Goal: Information Seeking & Learning: Learn about a topic

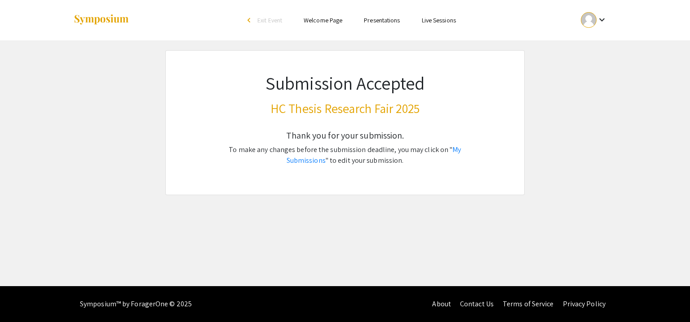
click at [452, 154] on p "To make any changes before the submission deadline, you may click on " My Submi…" at bounding box center [344, 156] width 271 height 22
click at [447, 151] on link "My Submissions" at bounding box center [373, 155] width 175 height 20
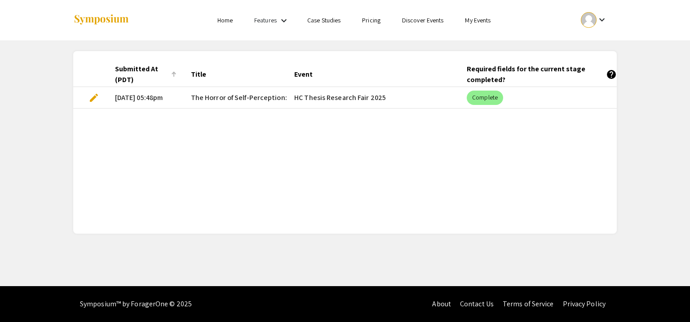
click at [159, 68] on div "Submitted At (PDT)" at bounding box center [141, 75] width 53 height 22
click at [171, 72] on div at bounding box center [173, 72] width 5 height 1
click at [236, 92] on span "The Horror of Self-Perception: Exploring [MEDICAL_DATA] through Art" at bounding box center [300, 97] width 219 height 11
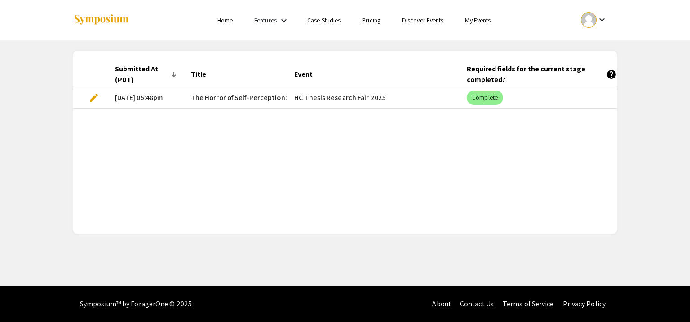
click at [236, 92] on span "The Horror of Self-Perception: Exploring [MEDICAL_DATA] through Art" at bounding box center [300, 97] width 219 height 11
click at [311, 95] on mat-cell "HC Thesis Research Fair 2025" at bounding box center [373, 98] width 172 height 22
click at [487, 93] on mat-chip "Complete" at bounding box center [484, 98] width 36 height 14
click at [472, 21] on link "My Events" at bounding box center [478, 20] width 26 height 8
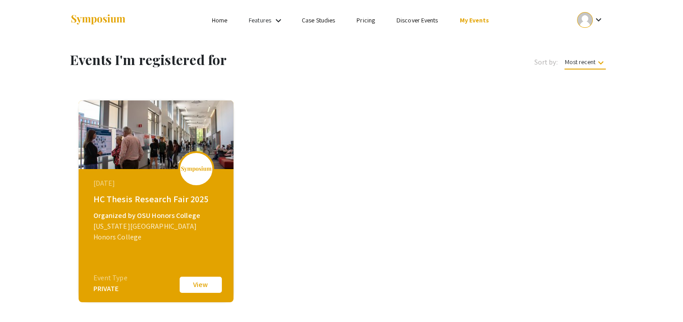
click at [193, 283] on button "View" at bounding box center [200, 285] width 45 height 19
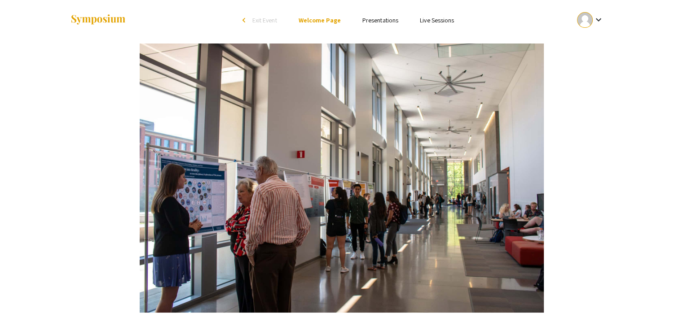
click at [369, 21] on link "Presentations" at bounding box center [380, 20] width 36 height 8
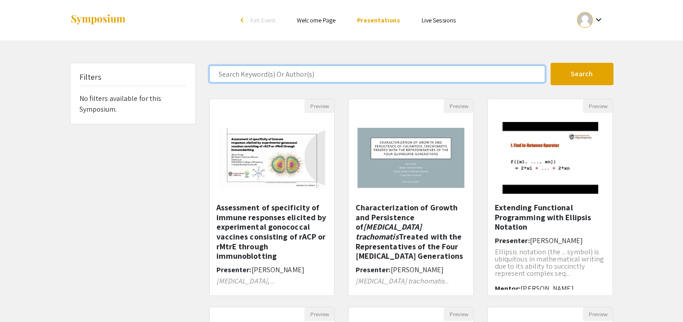
click at [338, 72] on input "Search Keyword(s) Or Author(s)" at bounding box center [377, 74] width 336 height 17
type input "horror"
click at [550, 63] on button "Search" at bounding box center [581, 74] width 63 height 22
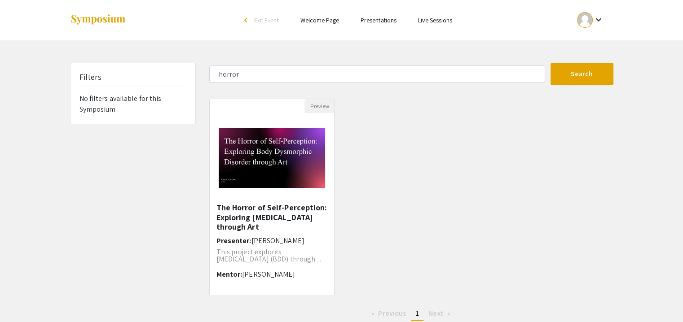
click at [253, 150] on img "Open Presentation <p>The Horror of Self-Perception: Exploring Body Dysmorphic D…" at bounding box center [272, 158] width 125 height 78
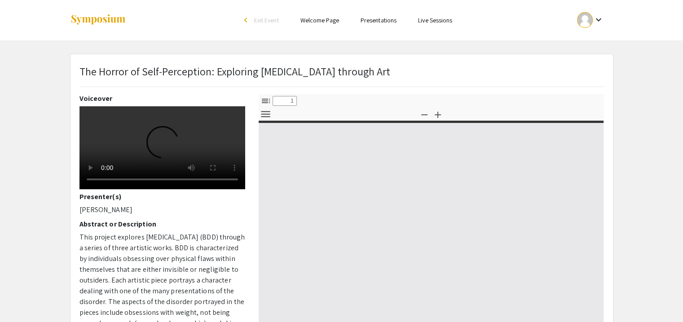
select select "custom"
type input "0"
select select "custom"
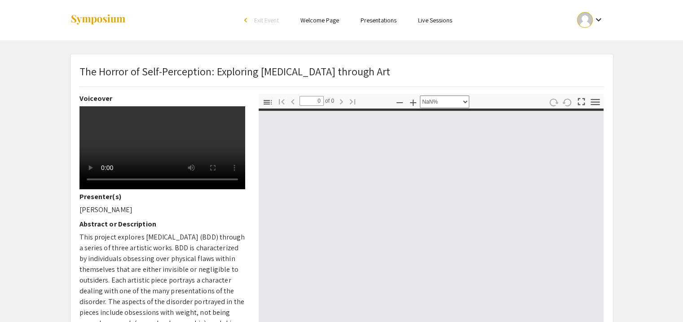
type input "1"
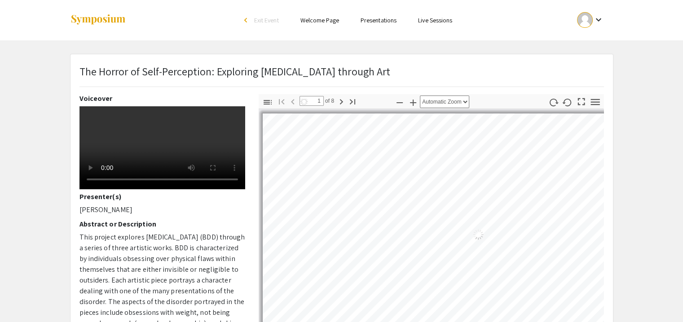
scroll to position [0, 4]
select select "auto"
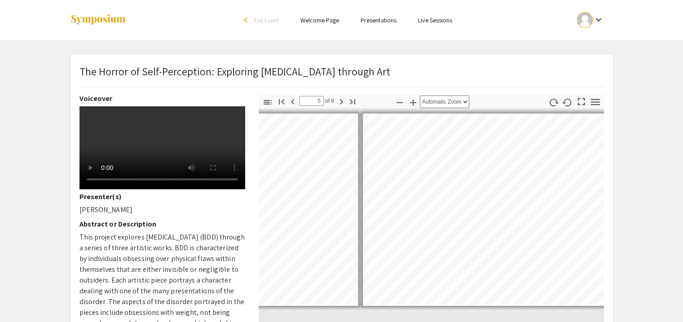
scroll to position [0, 1332]
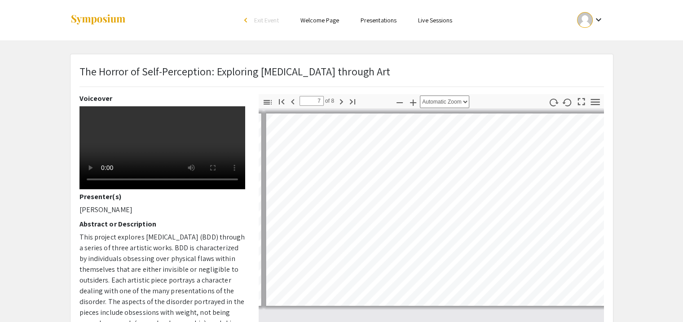
type input "8"
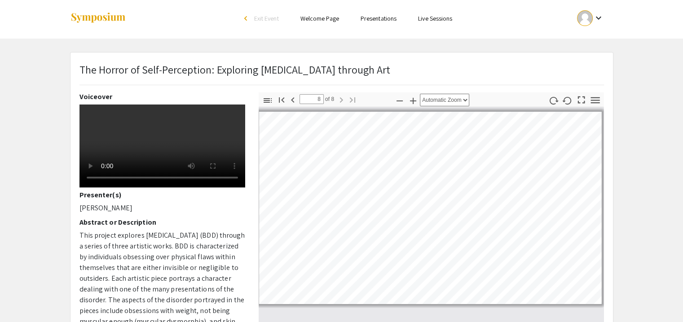
scroll to position [0, 0]
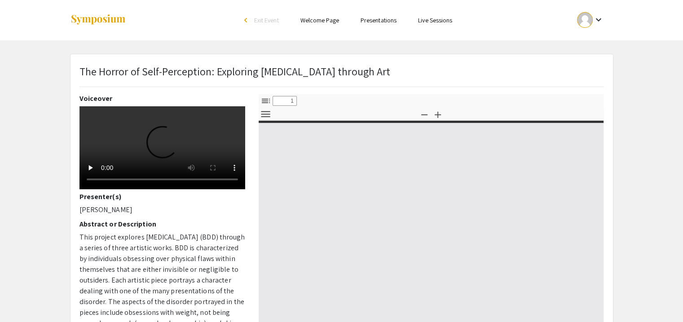
select select "custom"
type input "0"
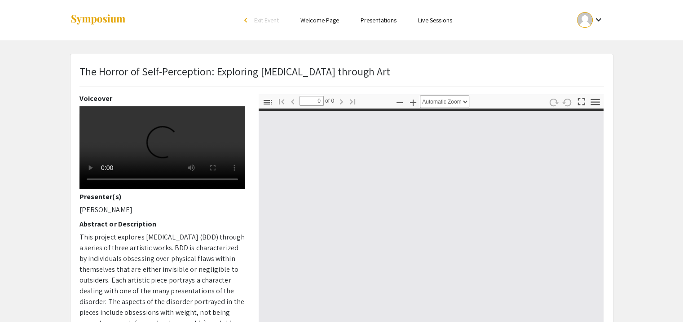
select select "custom"
type input "1"
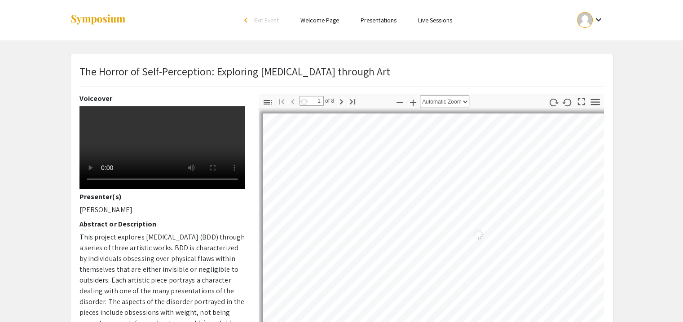
scroll to position [0, 4]
select select "auto"
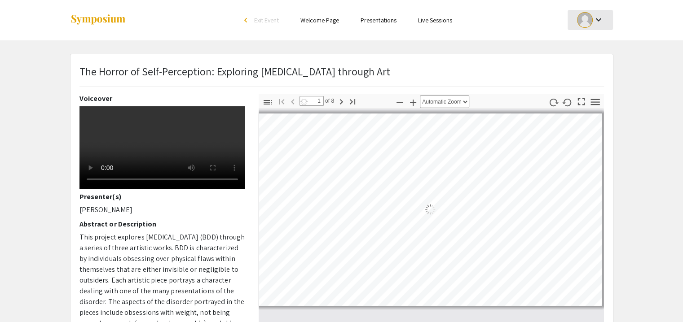
click at [586, 20] on div at bounding box center [585, 20] width 16 height 16
click at [586, 20] on div at bounding box center [341, 161] width 683 height 322
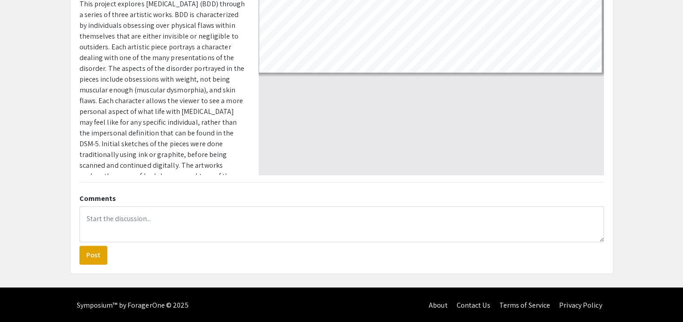
scroll to position [0, 0]
